Goal: Task Accomplishment & Management: Manage account settings

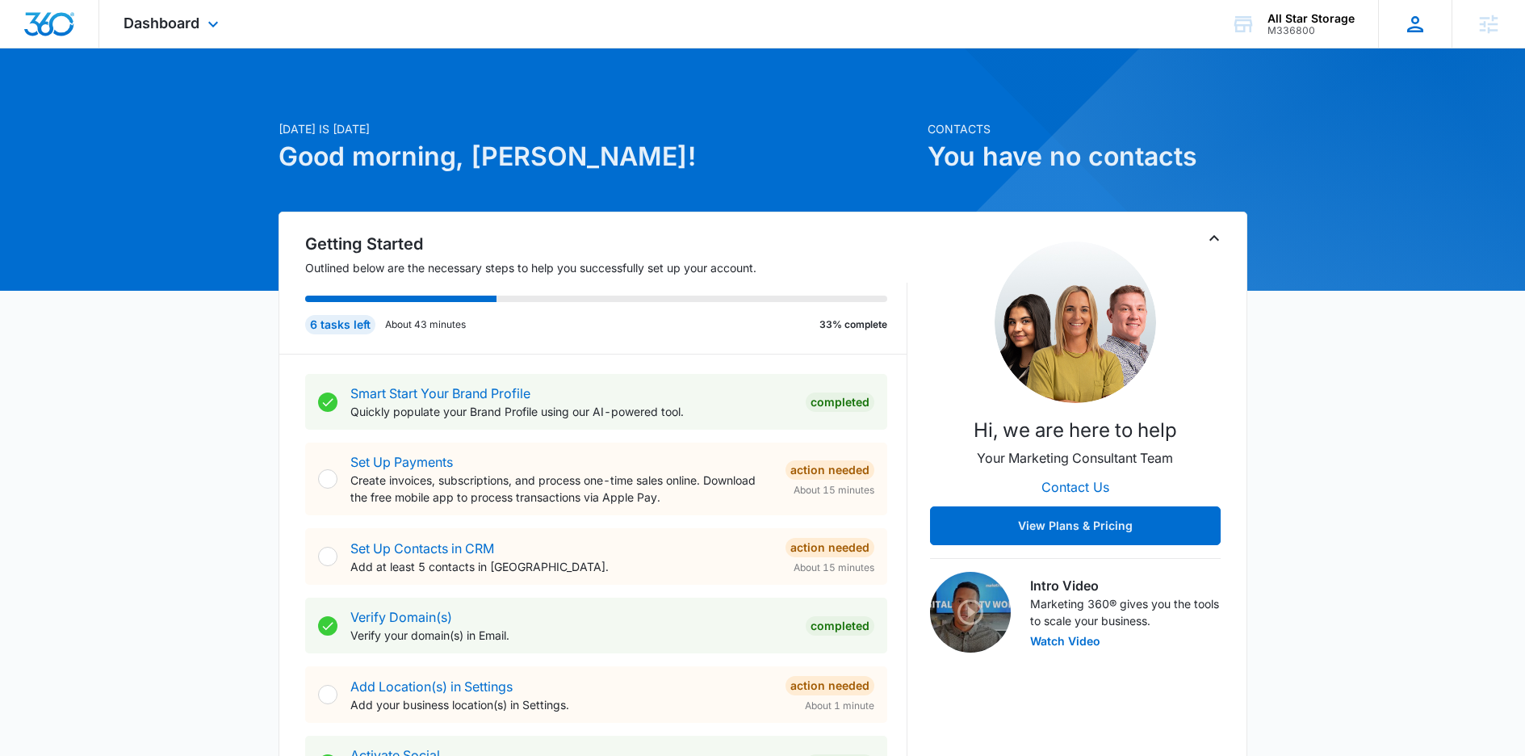
click at [1424, 24] on icon at bounding box center [1415, 24] width 24 height 24
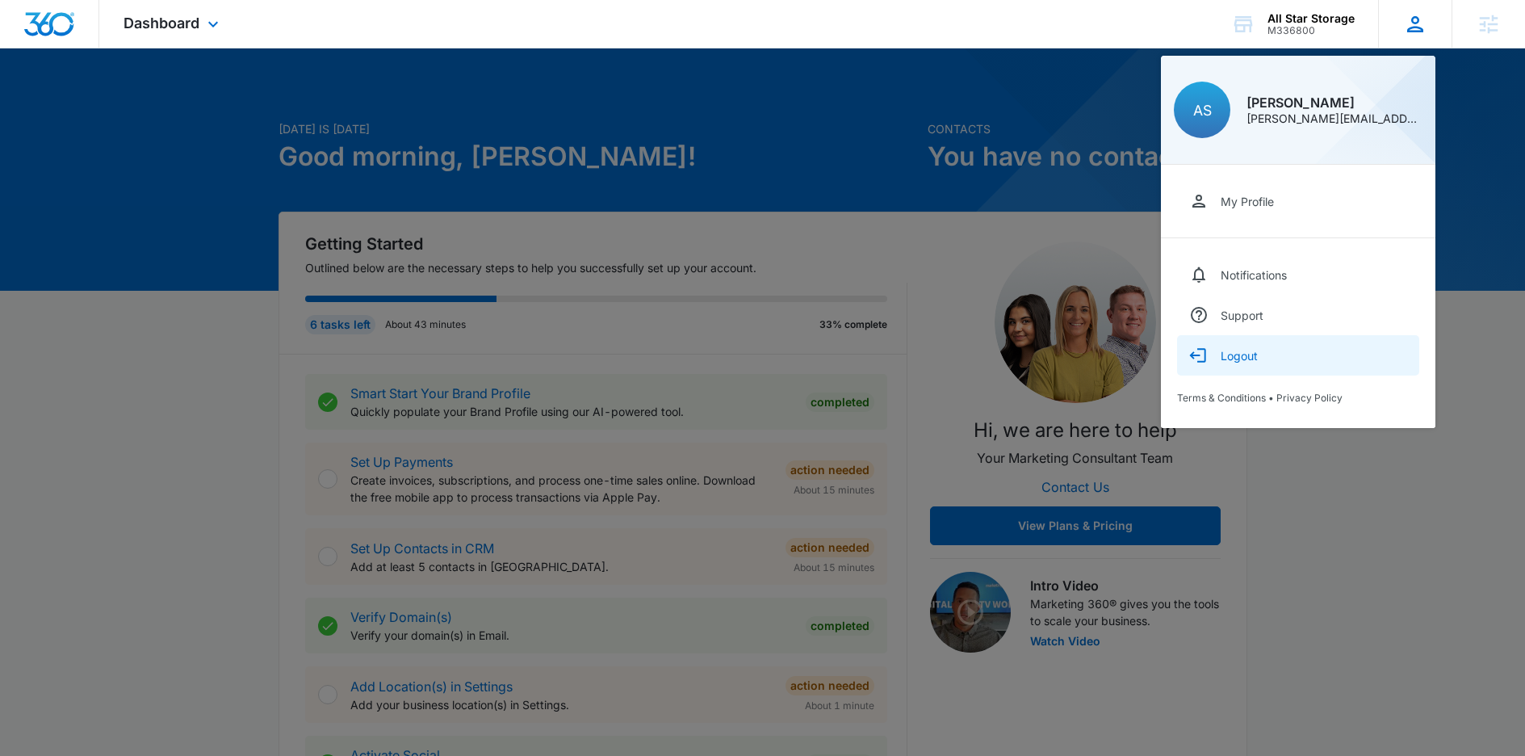
click at [1271, 360] on button "Logout" at bounding box center [1298, 355] width 242 height 40
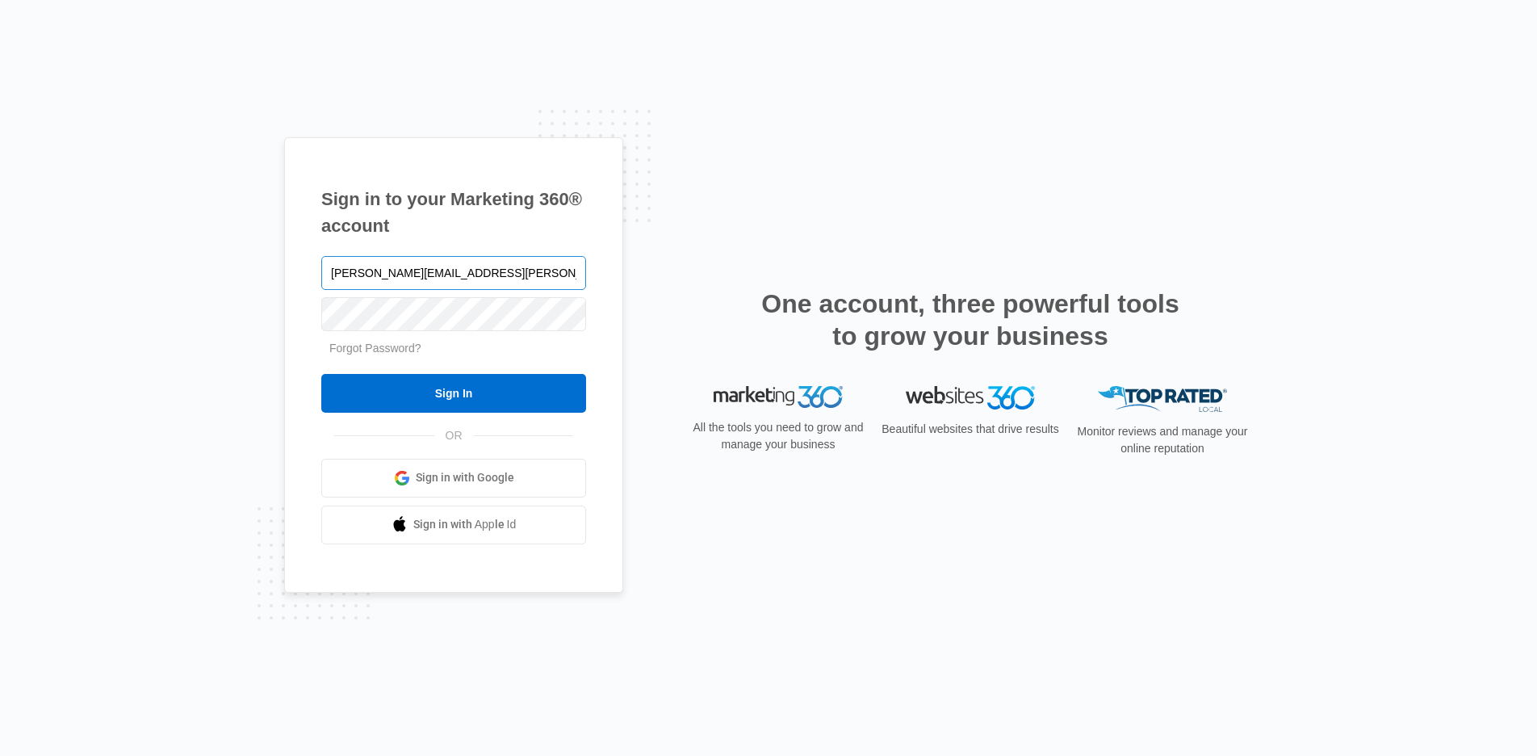
click at [447, 262] on input "allison.stephas@madwire.com" at bounding box center [453, 273] width 265 height 34
type input "allisonstephas@gmail.com"
click at [516, 400] on input "Sign In" at bounding box center [453, 393] width 265 height 39
